Goal: Information Seeking & Learning: Learn about a topic

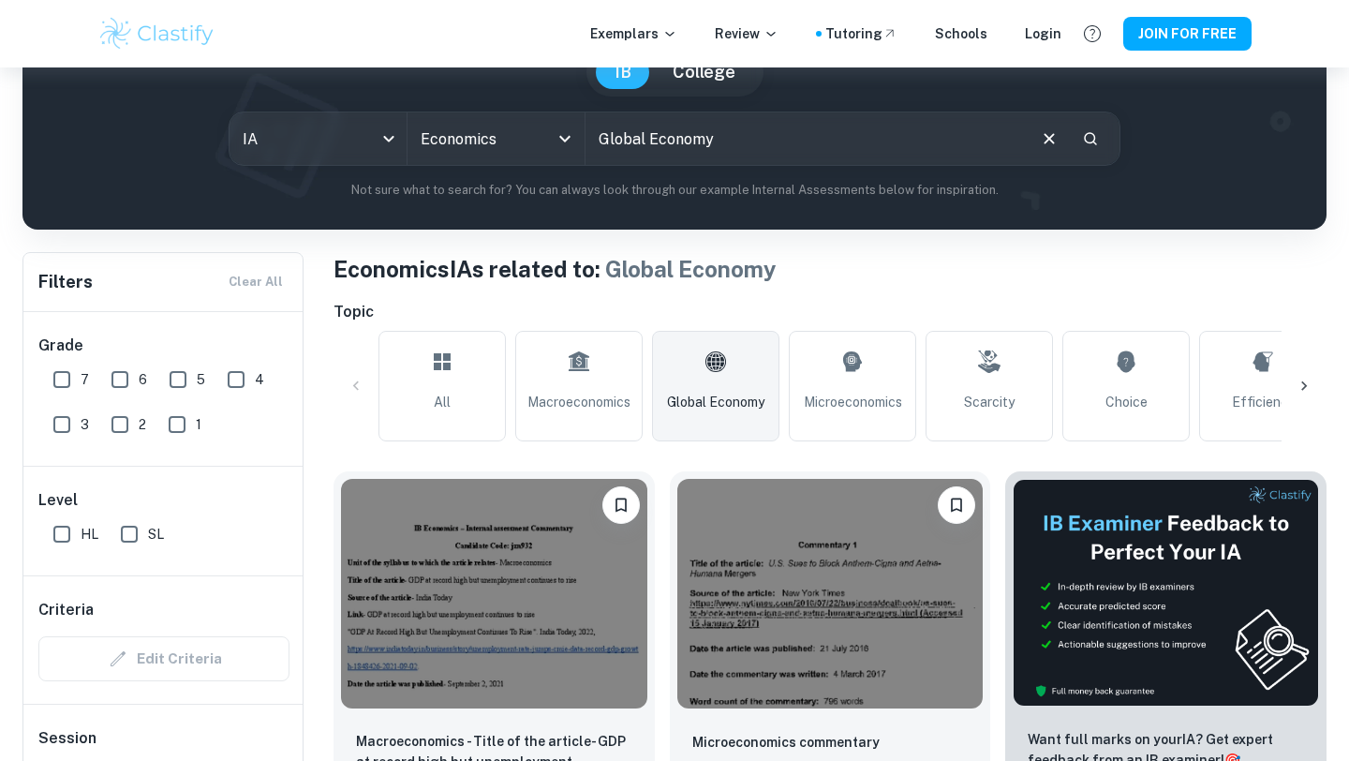
scroll to position [265, 0]
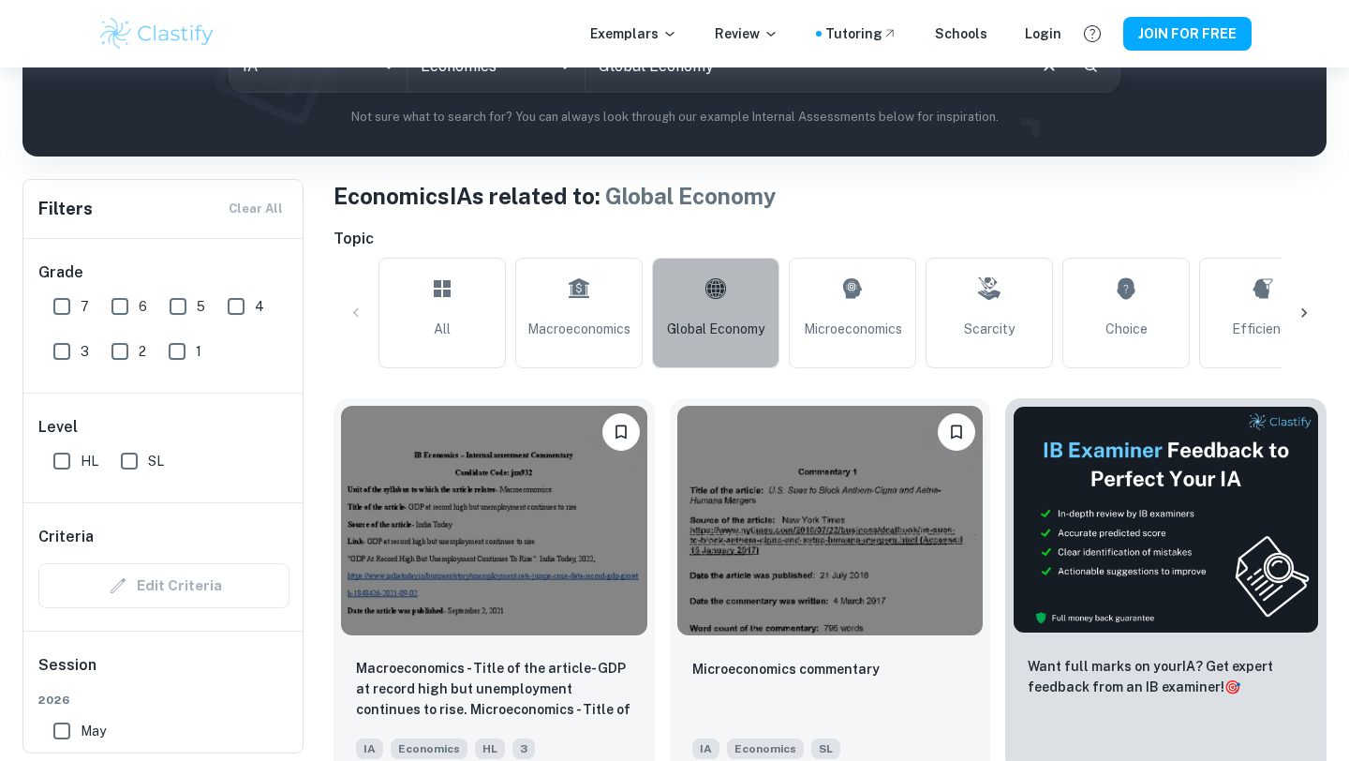
click at [672, 338] on span "Global Economy" at bounding box center [715, 329] width 97 height 21
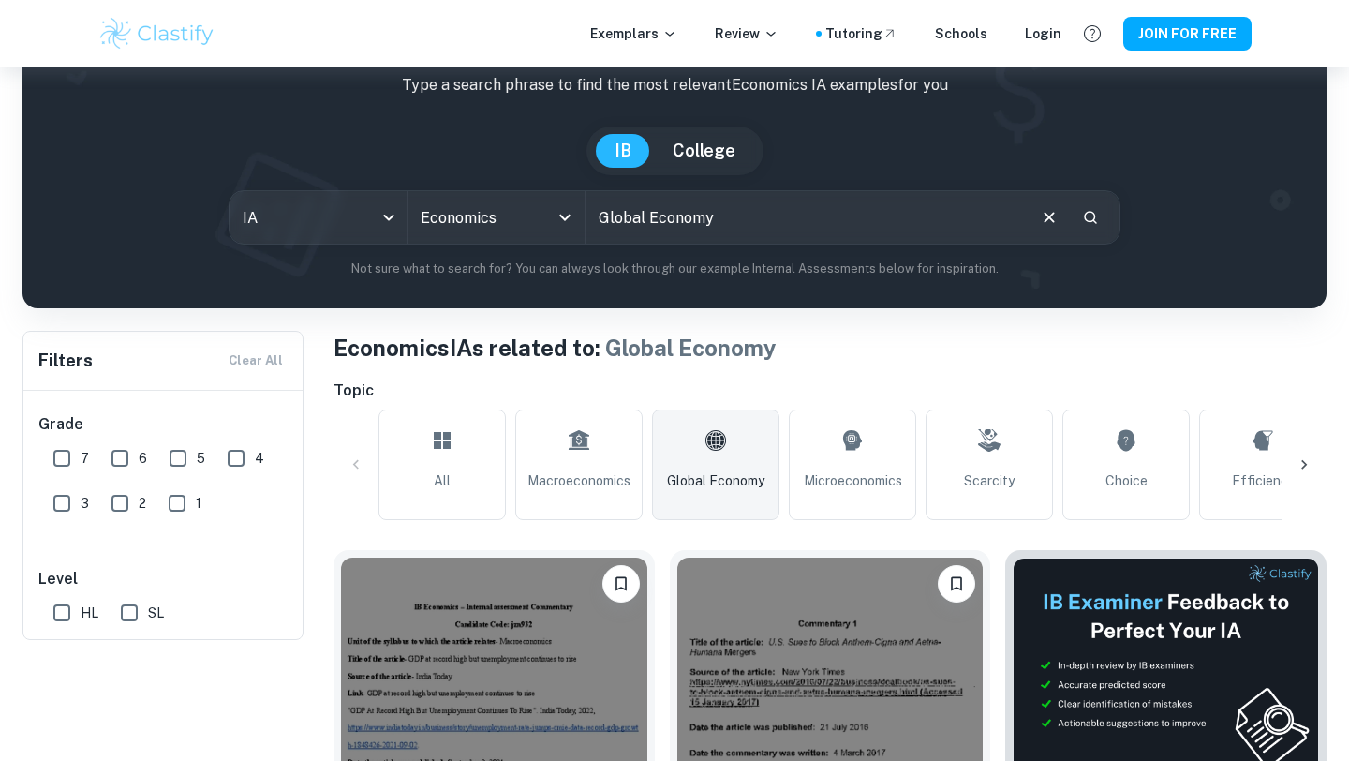
scroll to position [0, 0]
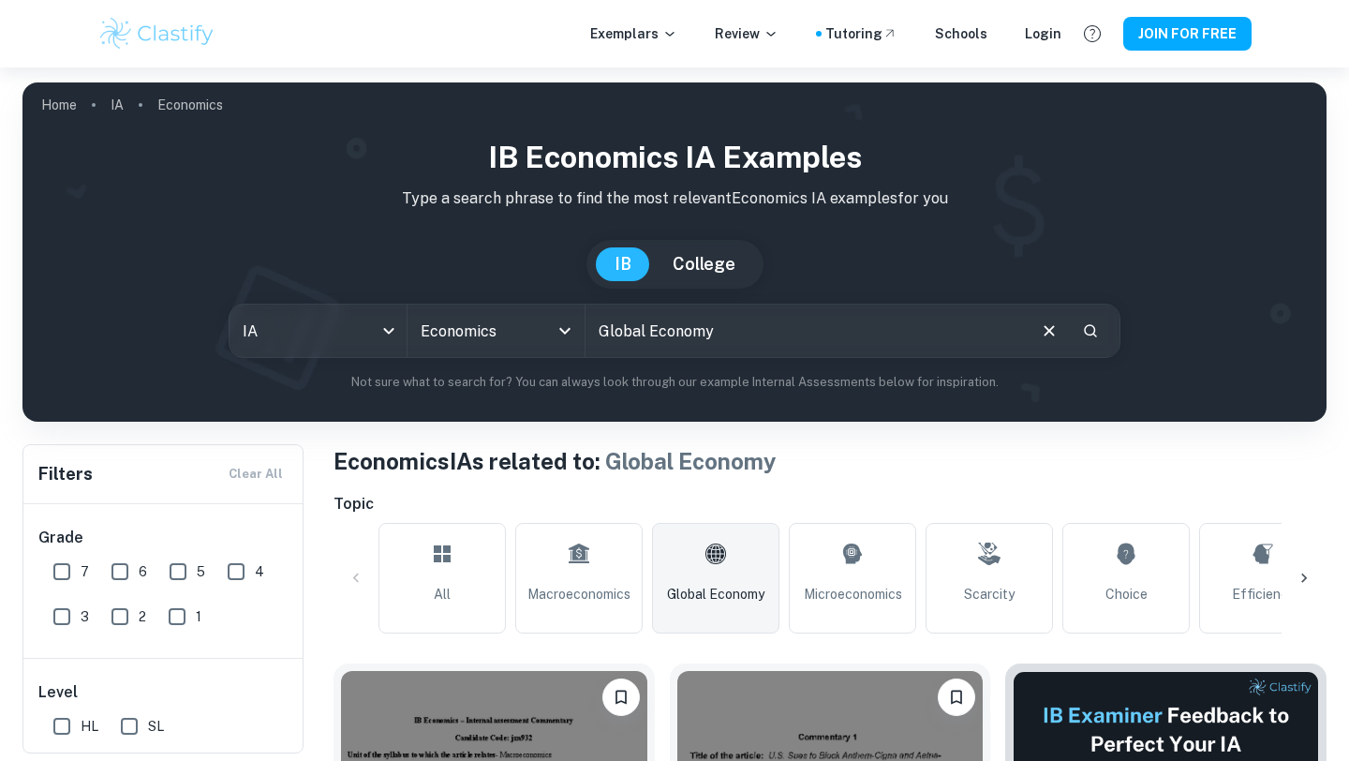
click at [710, 580] on link "Global Economy" at bounding box center [715, 578] width 127 height 111
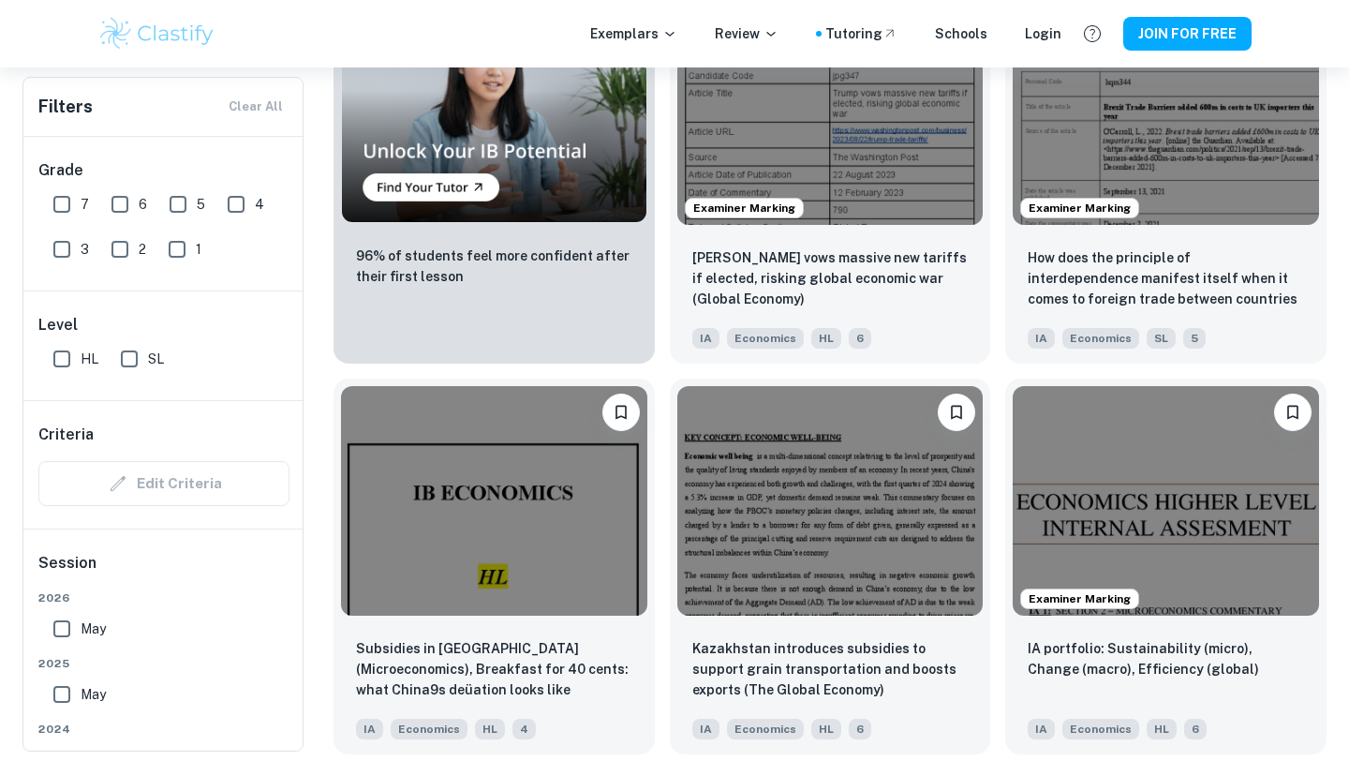
scroll to position [1460, 0]
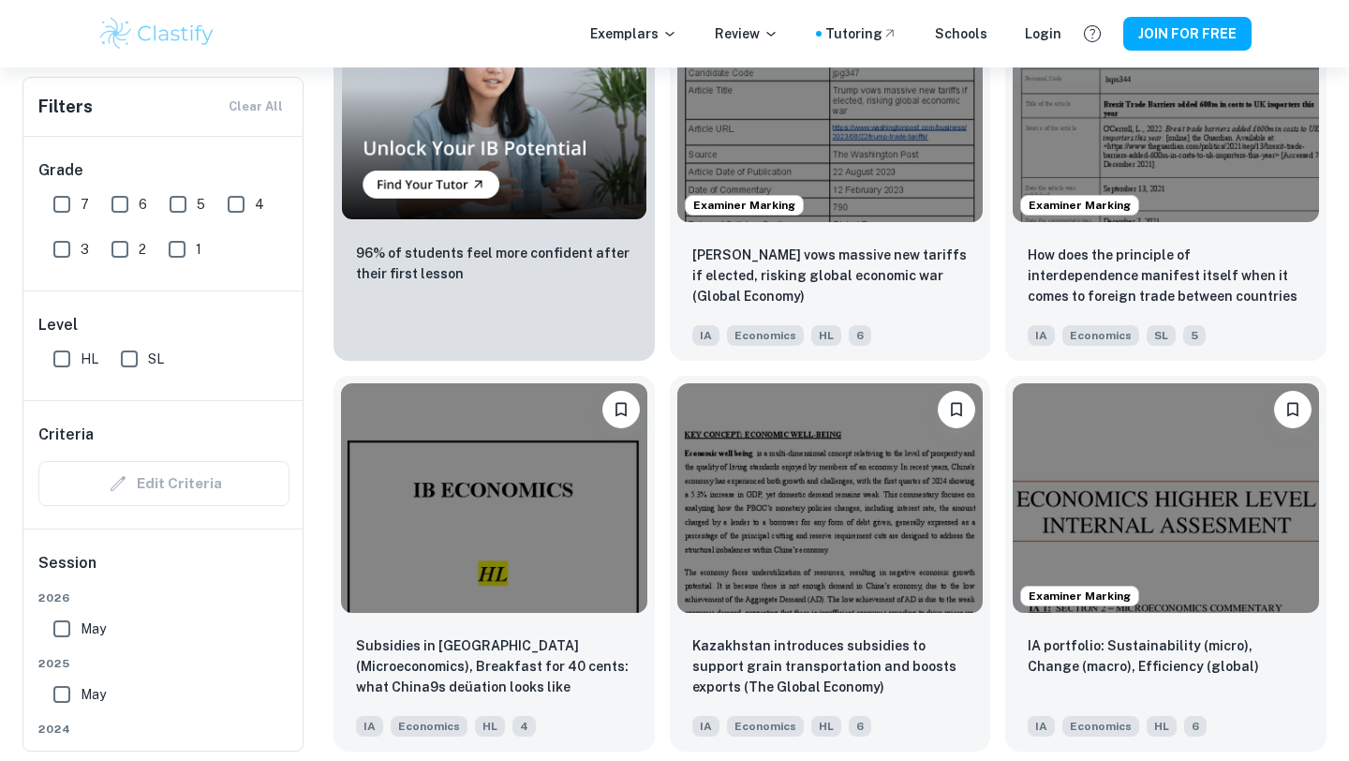
click at [660, 464] on div "Kazakhstan introduces subsidies to support grain transportation and boosts expo…" at bounding box center [823, 556] width 336 height 391
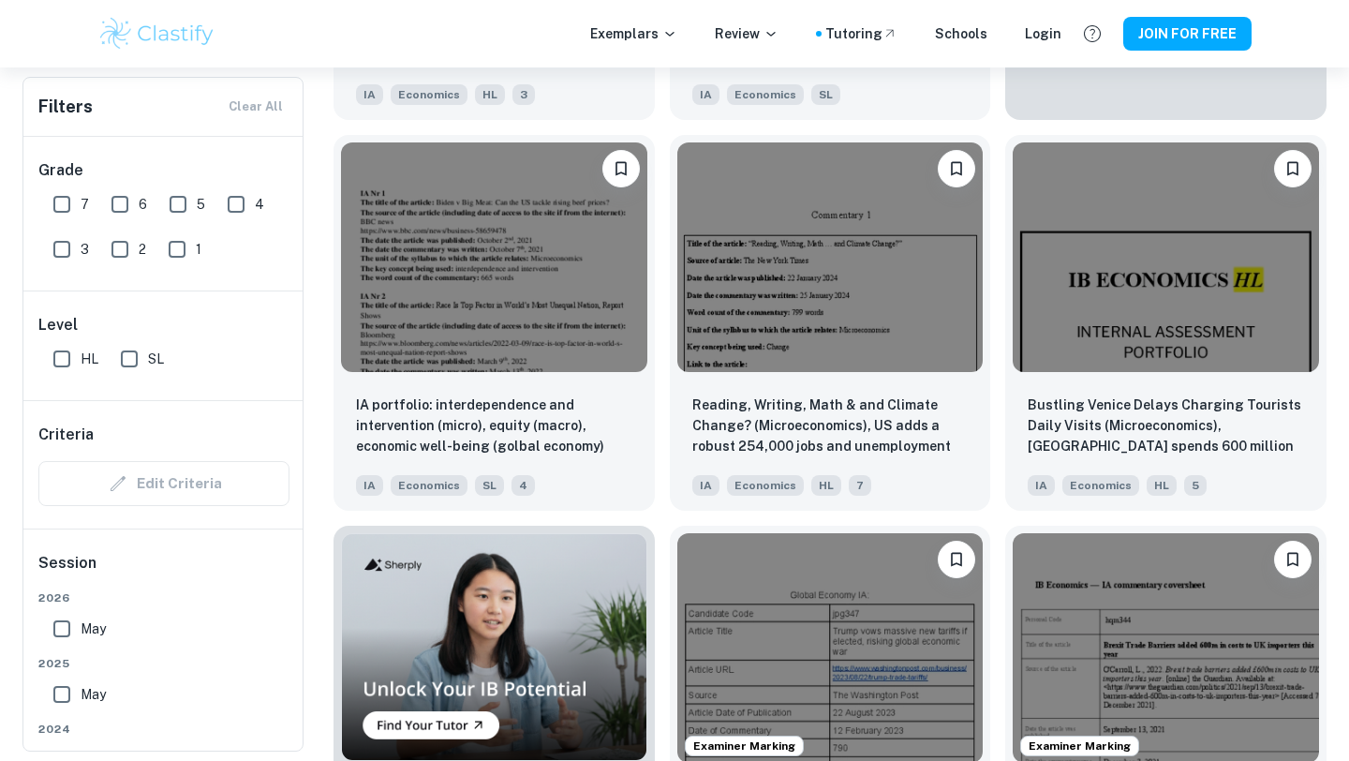
scroll to position [920, 0]
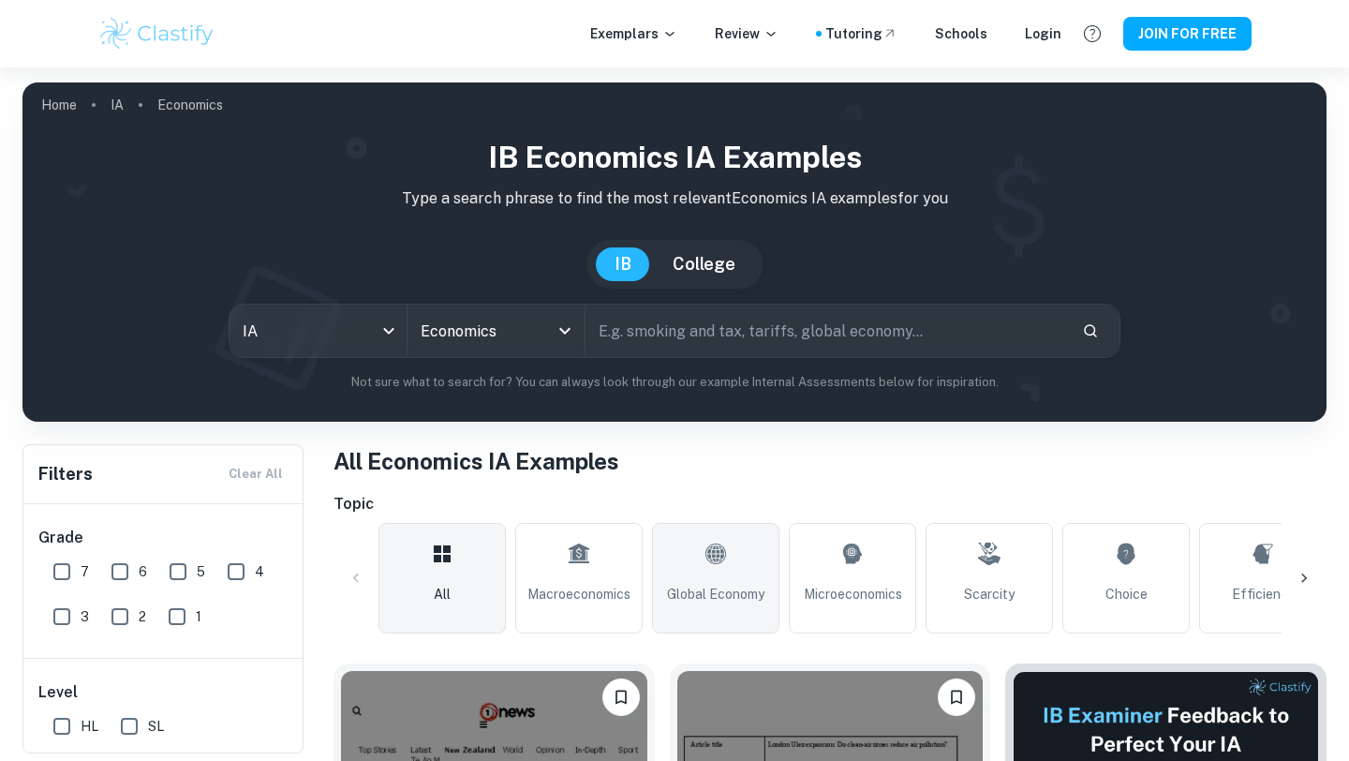
click at [707, 600] on span "Global Economy" at bounding box center [715, 594] width 97 height 21
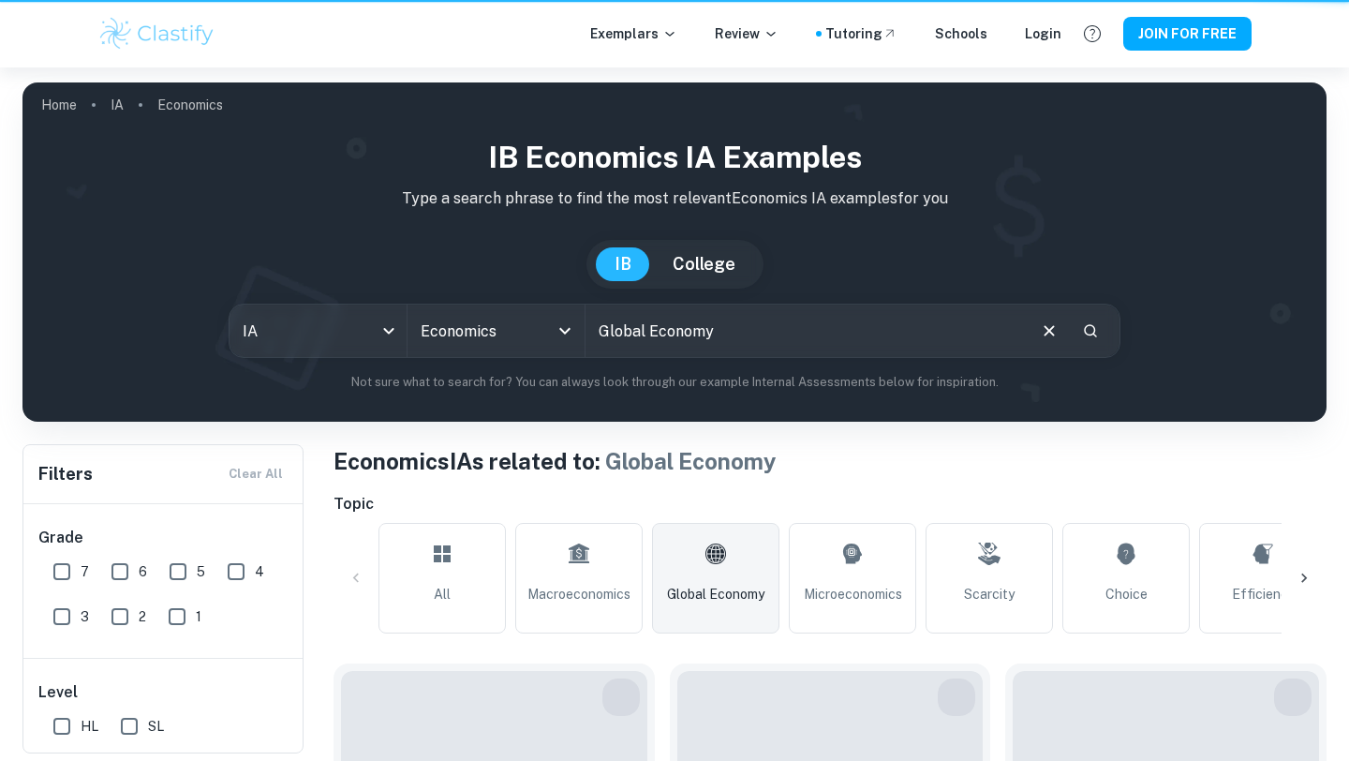
type input "Global Economy"
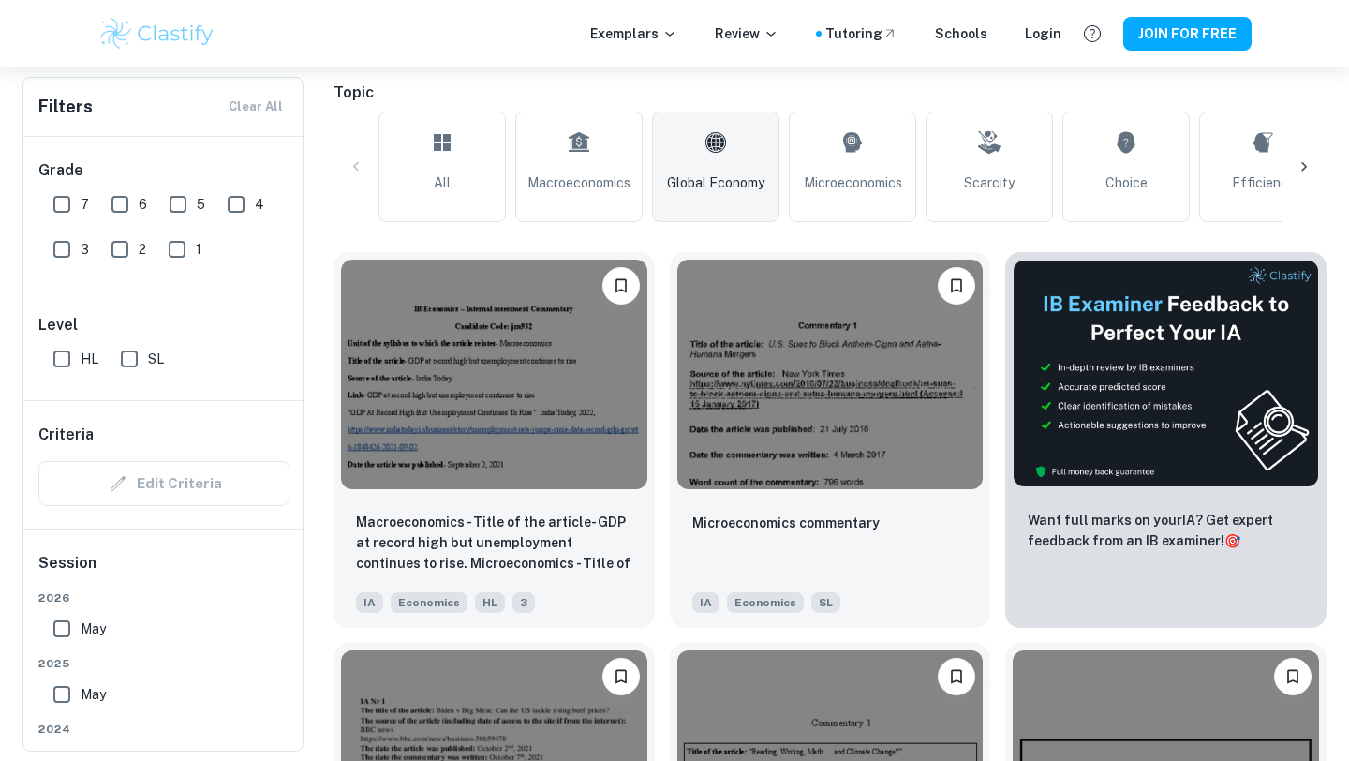
scroll to position [413, 0]
